Goal: Task Accomplishment & Management: Contribute content

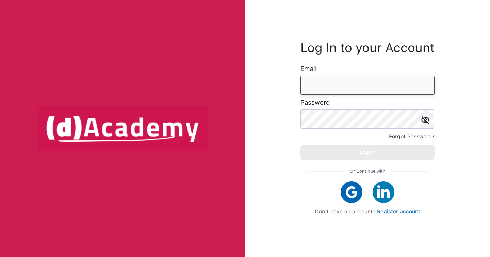
click at [377, 82] on input "email" at bounding box center [368, 85] width 134 height 19
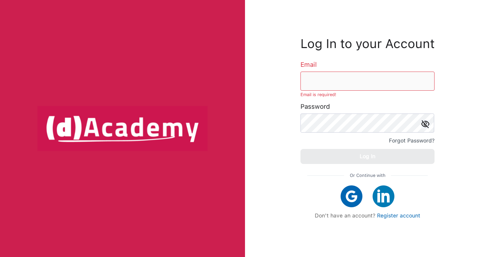
click at [355, 188] on img at bounding box center [352, 196] width 22 height 22
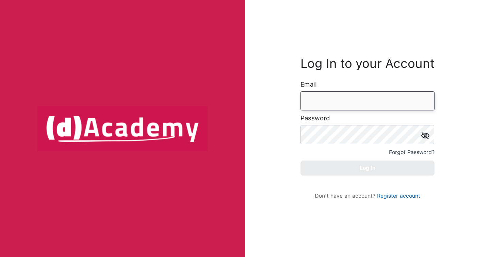
click at [321, 103] on input "email" at bounding box center [368, 100] width 134 height 19
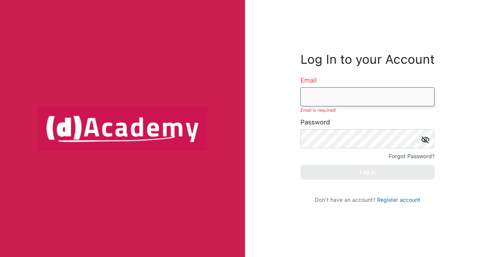
type input "**********"
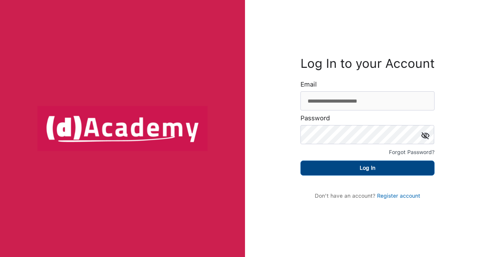
click at [327, 163] on button "Log In" at bounding box center [368, 167] width 134 height 15
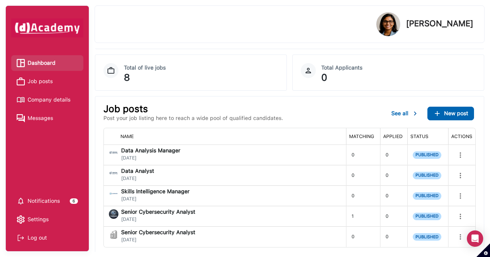
scroll to position [78, 0]
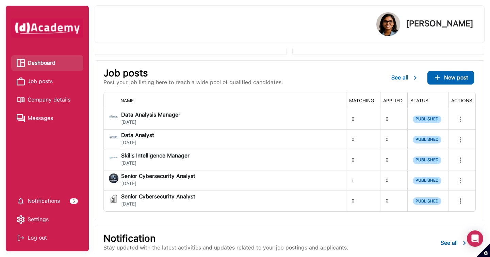
click at [51, 81] on span "Job posts" at bounding box center [40, 81] width 25 height 10
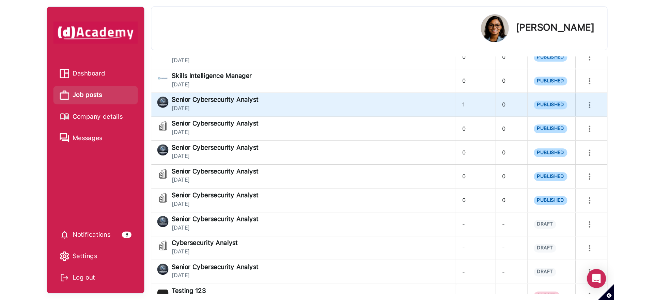
scroll to position [166, 0]
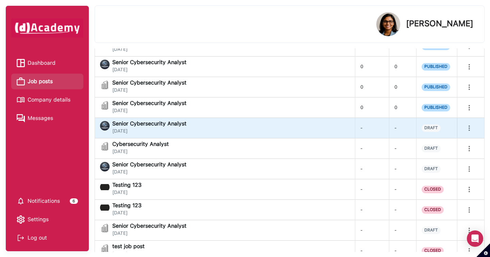
click at [474, 125] on button "more" at bounding box center [470, 128] width 14 height 14
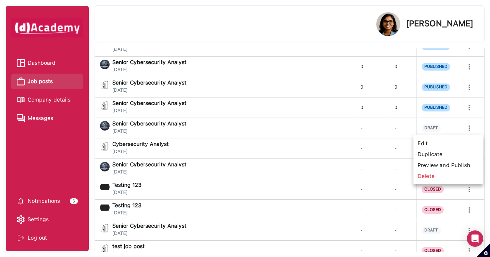
click at [441, 145] on span "Edit" at bounding box center [448, 143] width 64 height 11
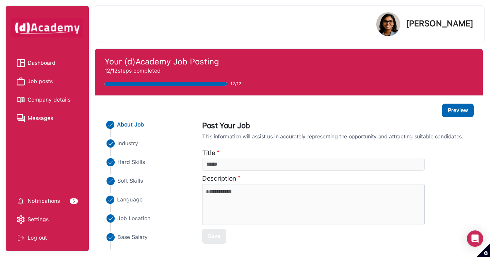
type input "**********"
type textarea "**********"
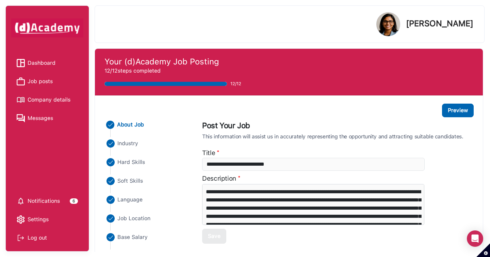
click at [134, 162] on span "Hard Skills" at bounding box center [131, 162] width 28 height 8
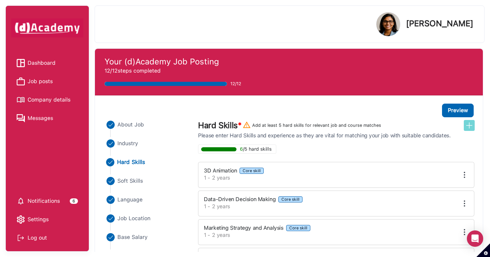
click at [471, 123] on img at bounding box center [469, 125] width 8 height 8
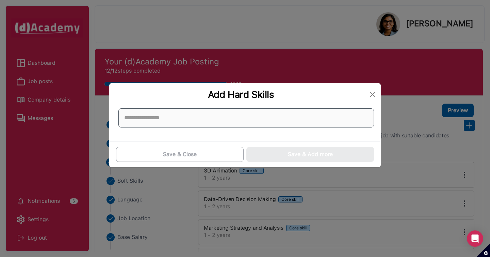
click at [307, 118] on input at bounding box center [246, 117] width 256 height 19
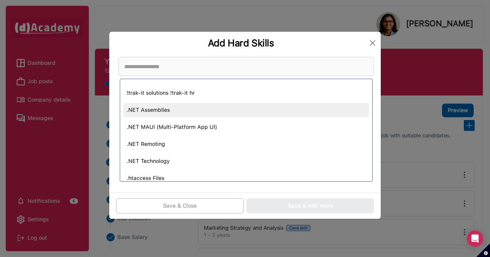
click at [247, 110] on div ".NET Assemblies" at bounding box center [246, 110] width 245 height 14
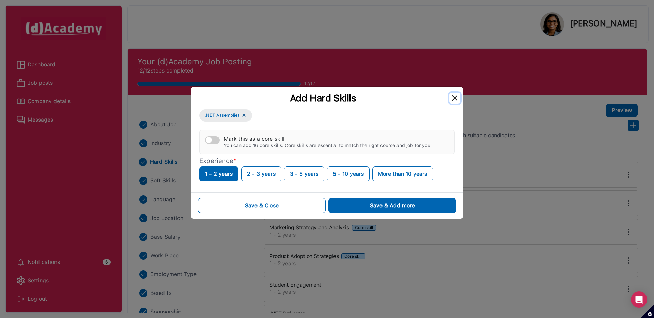
click at [456, 98] on button "Close" at bounding box center [454, 98] width 11 height 11
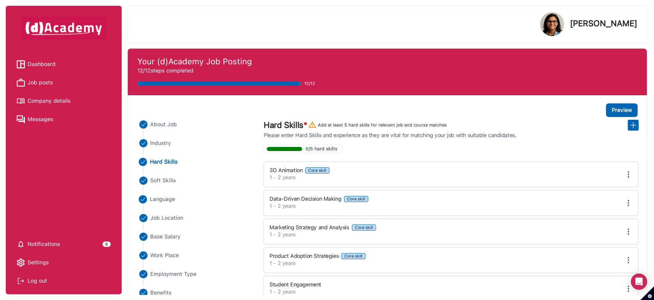
click at [168, 201] on span "Language" at bounding box center [163, 199] width 26 height 8
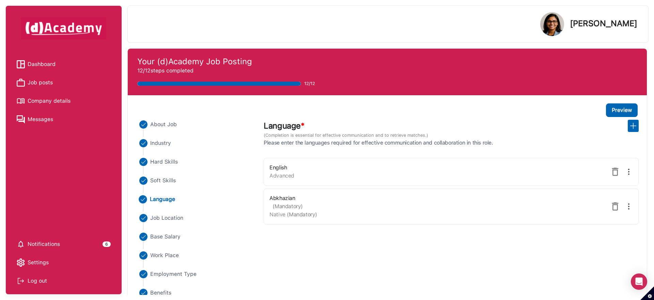
click at [490, 207] on img at bounding box center [628, 207] width 8 height 8
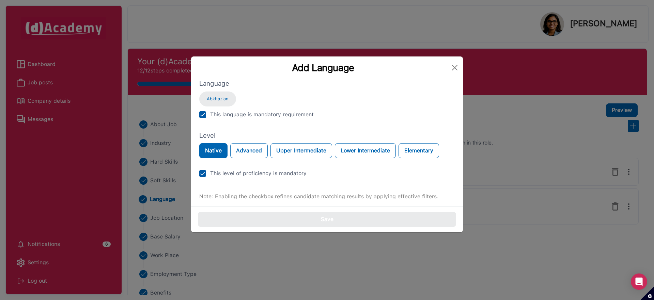
click at [202, 115] on img at bounding box center [202, 114] width 7 height 7
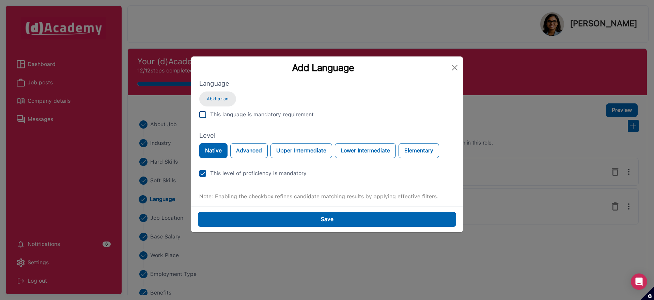
click at [202, 116] on img at bounding box center [202, 114] width 7 height 7
click at [456, 69] on button "Close" at bounding box center [454, 67] width 11 height 11
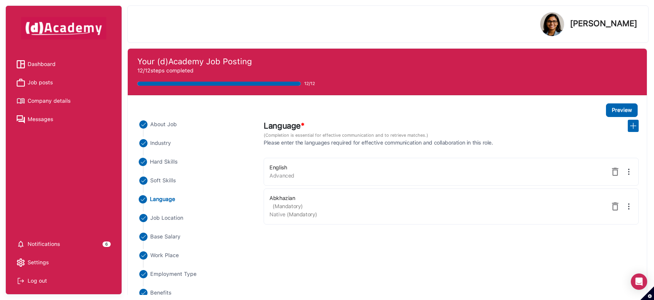
click at [171, 163] on span "Hard Skills" at bounding box center [164, 162] width 28 height 8
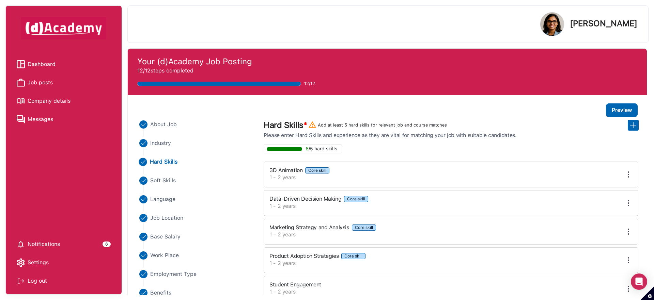
click at [490, 204] on img at bounding box center [628, 203] width 8 height 8
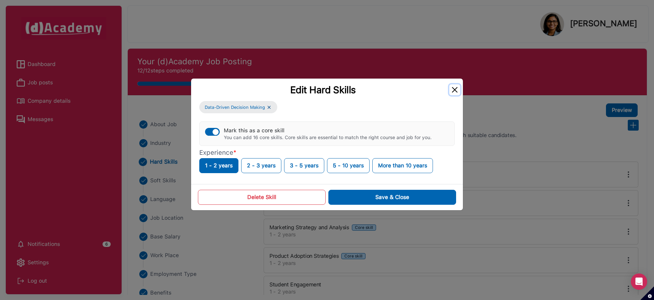
click at [454, 90] on button "Close" at bounding box center [454, 89] width 11 height 11
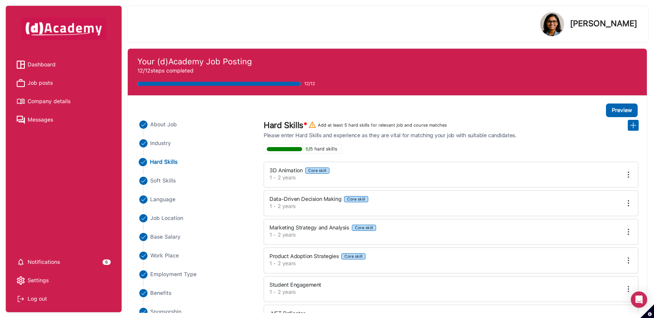
click at [52, 64] on span "Dashboard" at bounding box center [42, 65] width 28 height 10
